Goal: Transaction & Acquisition: Purchase product/service

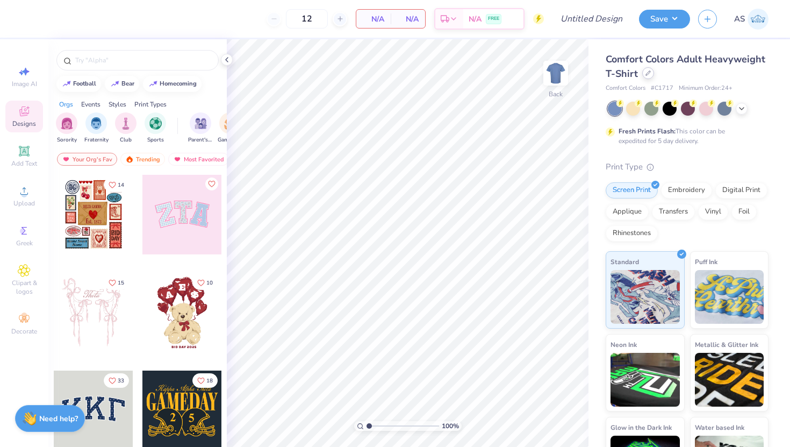
click at [645, 69] on div at bounding box center [648, 73] width 12 height 12
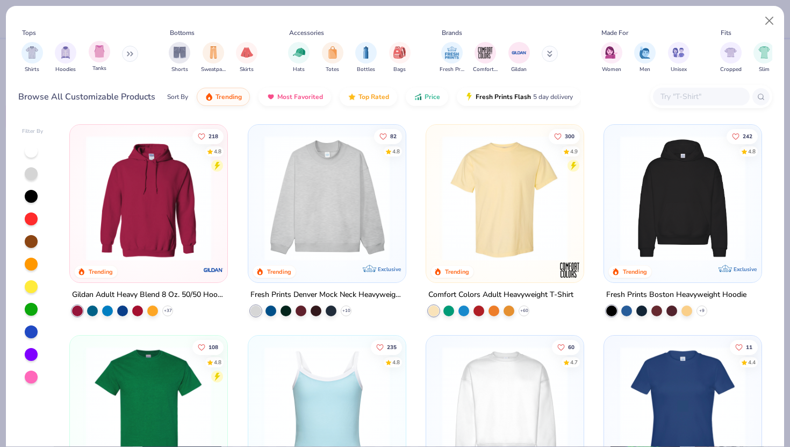
click at [102, 63] on div "Tanks" at bounding box center [100, 57] width 22 height 32
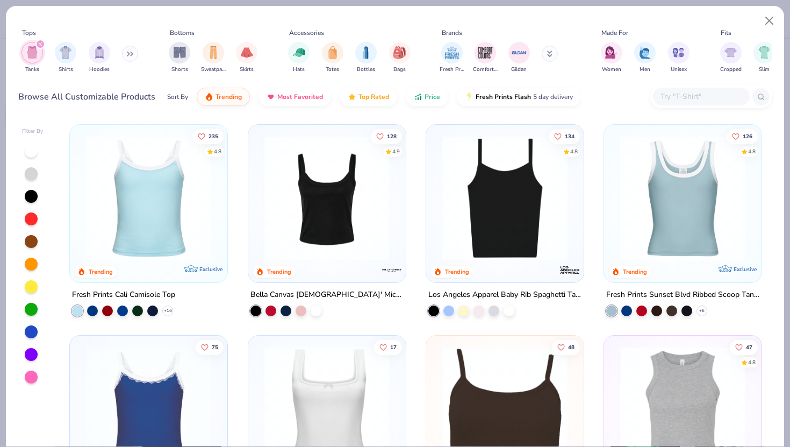
click at [294, 215] on img at bounding box center [327, 197] width 136 height 125
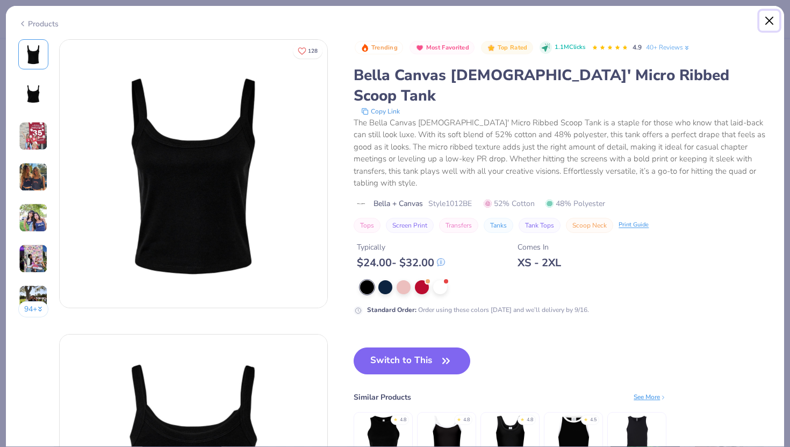
click at [645, 24] on button "Close" at bounding box center [770, 21] width 20 height 20
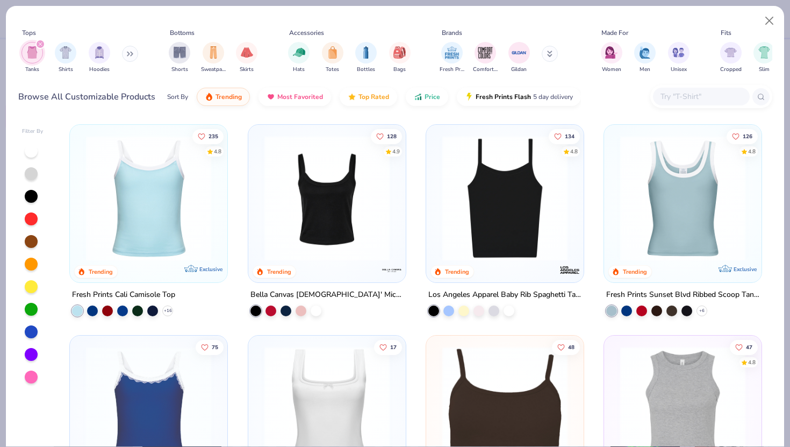
click at [499, 233] on img at bounding box center [505, 197] width 136 height 125
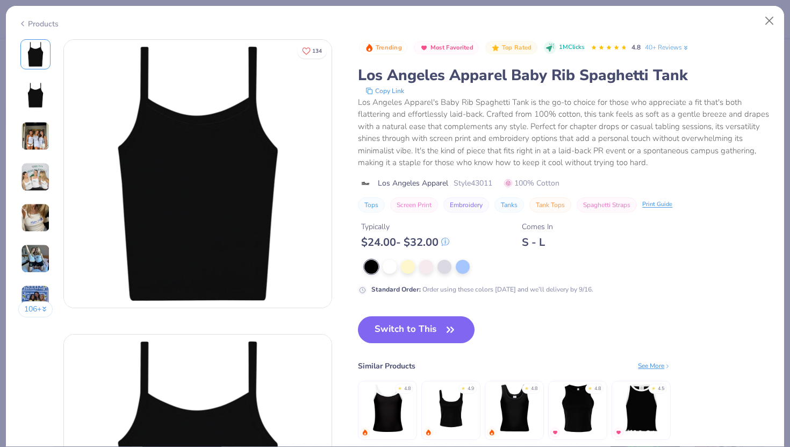
click at [484, 184] on span "Style 43011" at bounding box center [473, 182] width 39 height 11
copy span "43011"
